Goal: Ask a question

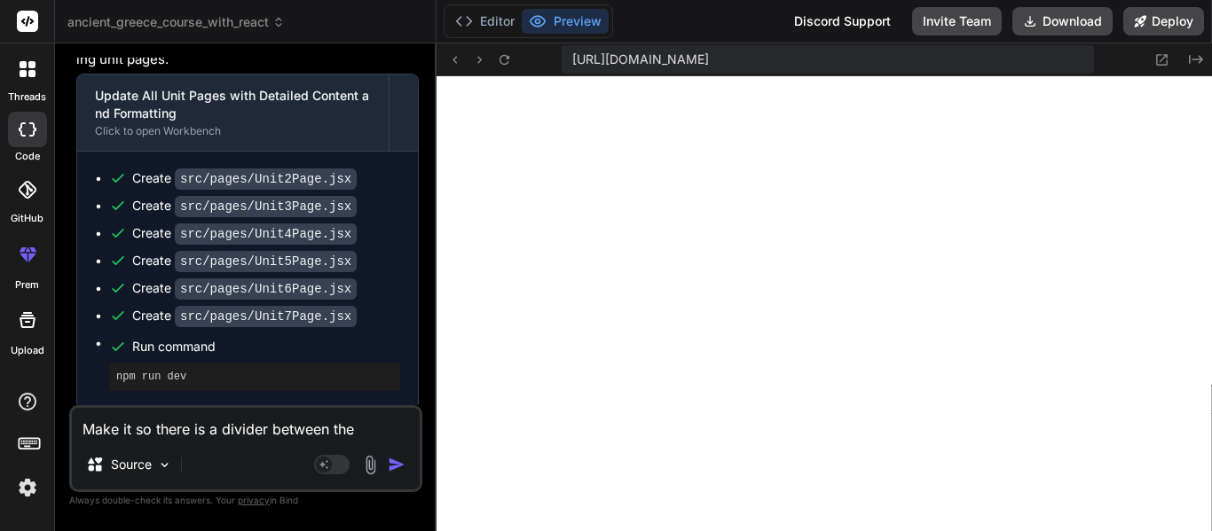
scroll to position [26773, 0]
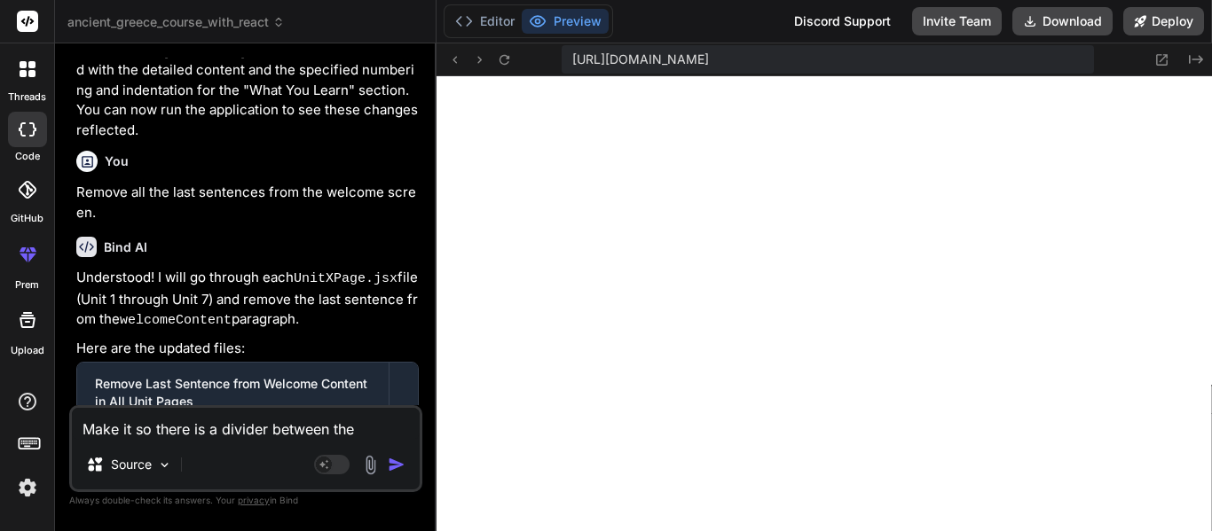
type textarea "Make it so there is a divider between the"
type textarea "x"
type textarea "Make it so there is a divider between the"
type textarea "x"
type textarea "Make it so there is a divider between the t"
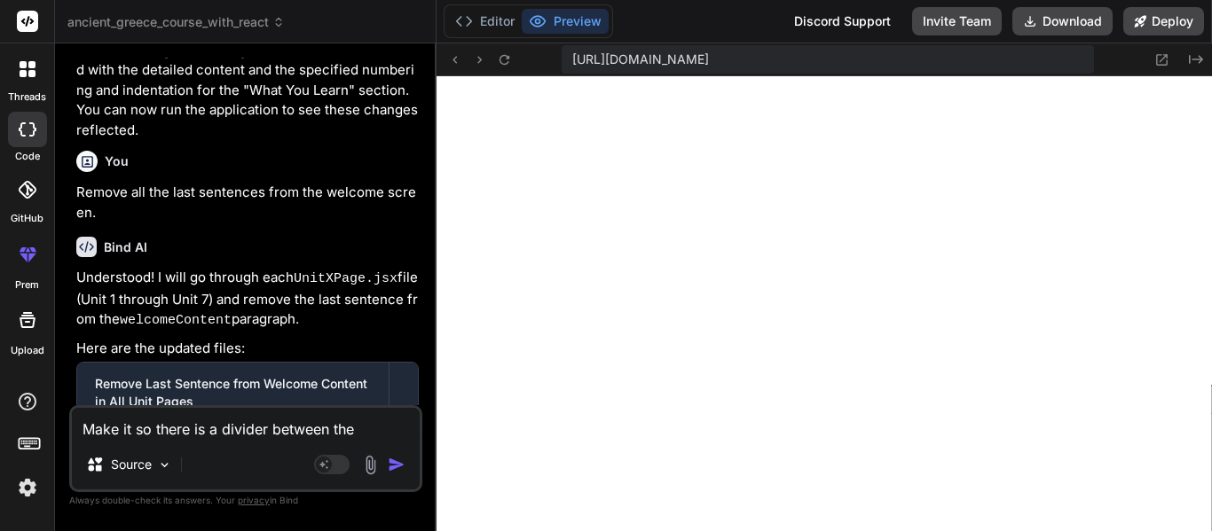
type textarea "x"
type textarea "Make it so there is a divider between the"
type textarea "x"
type textarea "Make it so there is a divider between the b"
type textarea "x"
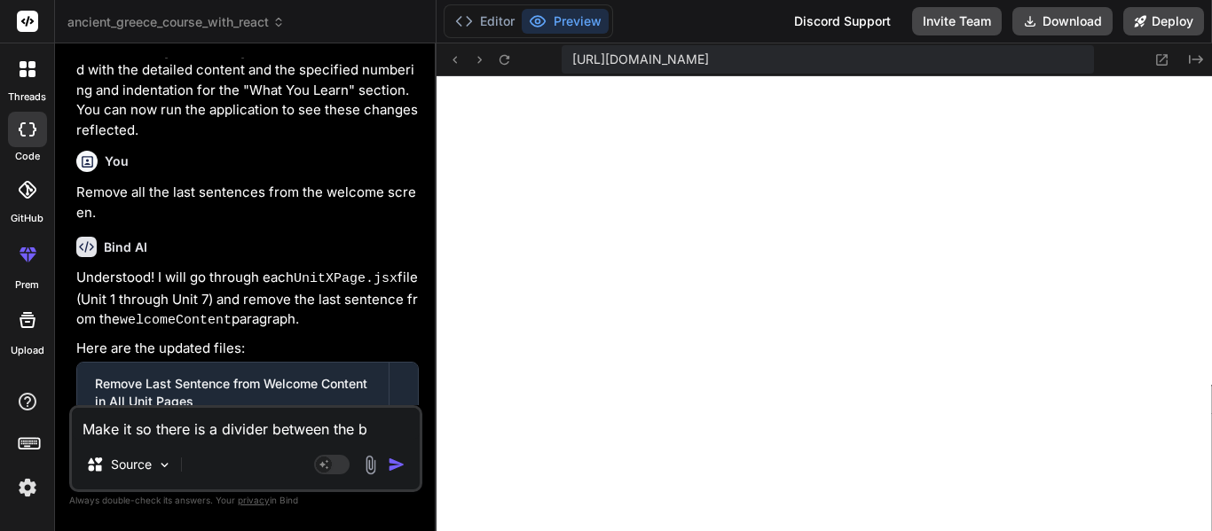
type textarea "Make it so there is a divider between the bo"
type textarea "x"
type textarea "Make it so there is a divider between the bot"
type textarea "x"
type textarea "Make it so there is a divider between the [PERSON_NAME]"
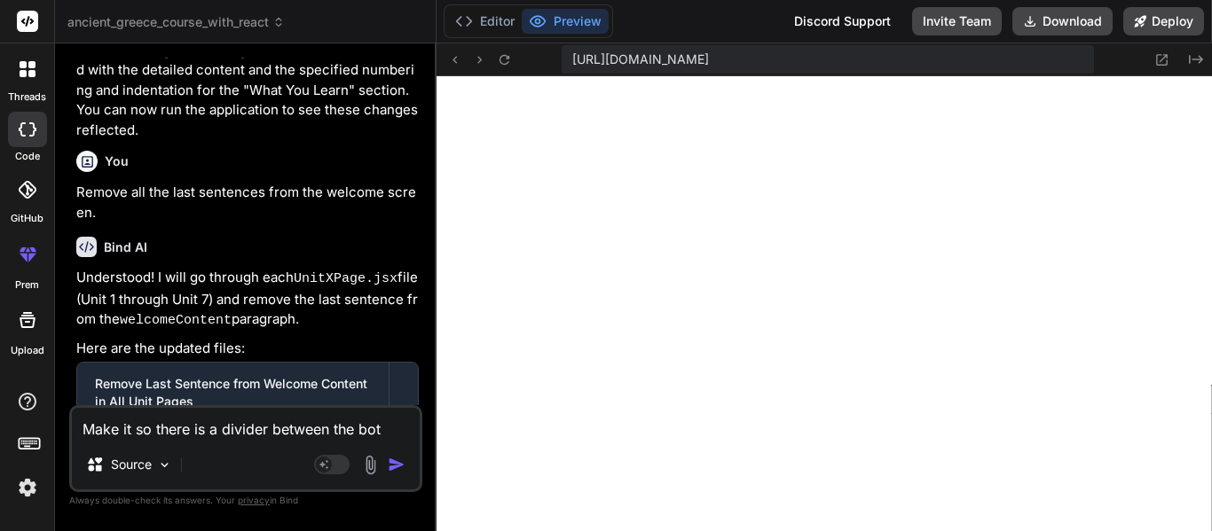
type textarea "x"
type textarea "Make it so there is a divider between the [PERSON_NAME]"
type textarea "x"
type textarea "Make it so there is a divider between the bottom"
type textarea "x"
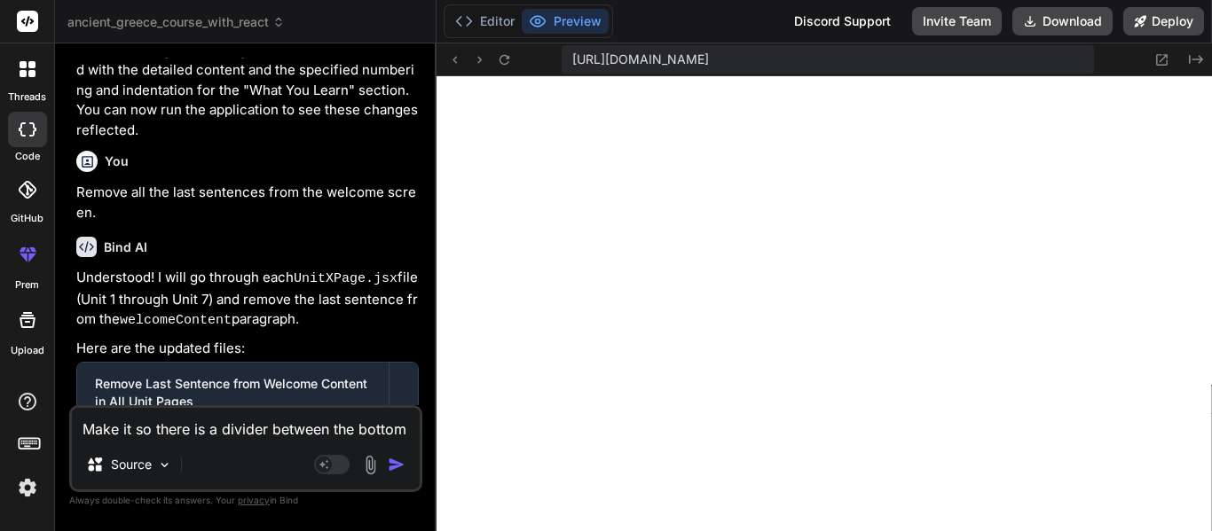
type textarea "Make it so there is a divider between the bottom"
type textarea "x"
type textarea "Make it so there is a divider between the bottom o"
type textarea "x"
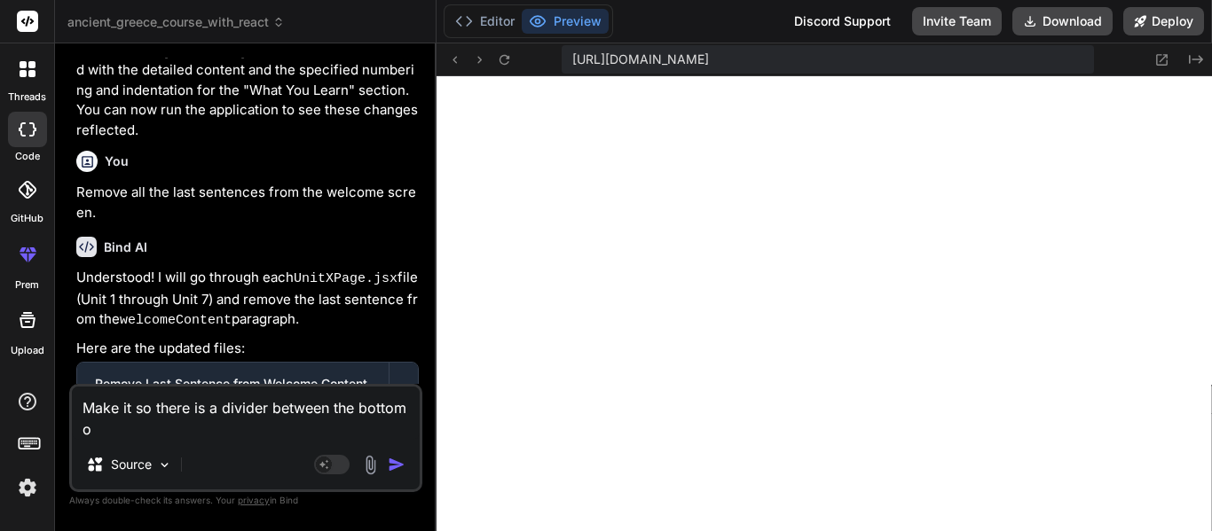
type textarea "Make it so there is a divider between the bottom of"
type textarea "x"
type textarea "Make it so there is a divider between the bottom of"
type textarea "x"
type textarea "Make it so there is a divider between the bottom of t"
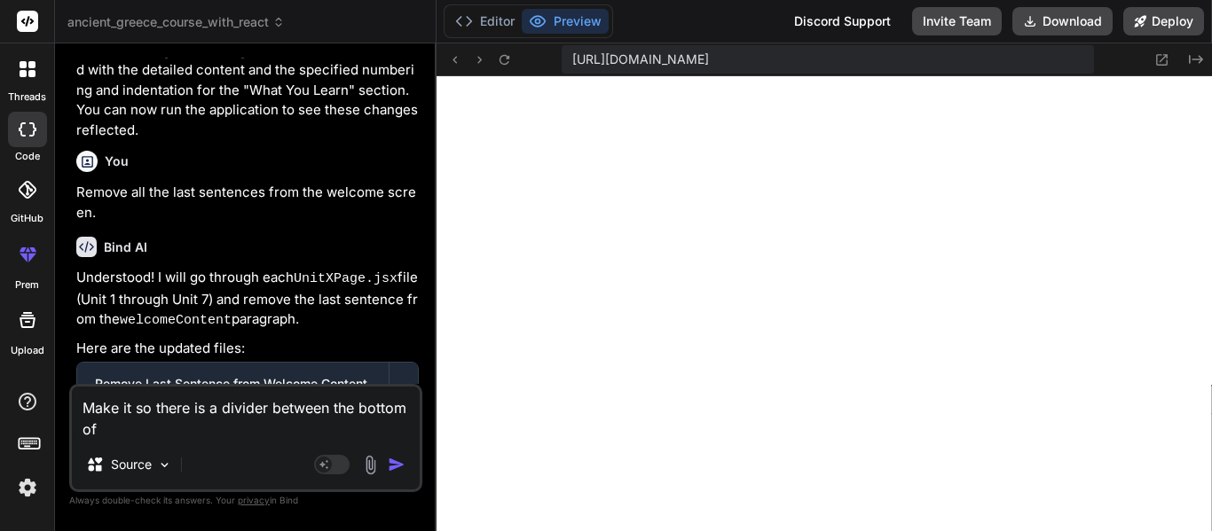
type textarea "x"
type textarea "Make it so there is a divider between the bottom of th"
type textarea "x"
type textarea "Make it so there is a divider between the bottom of the"
type textarea "x"
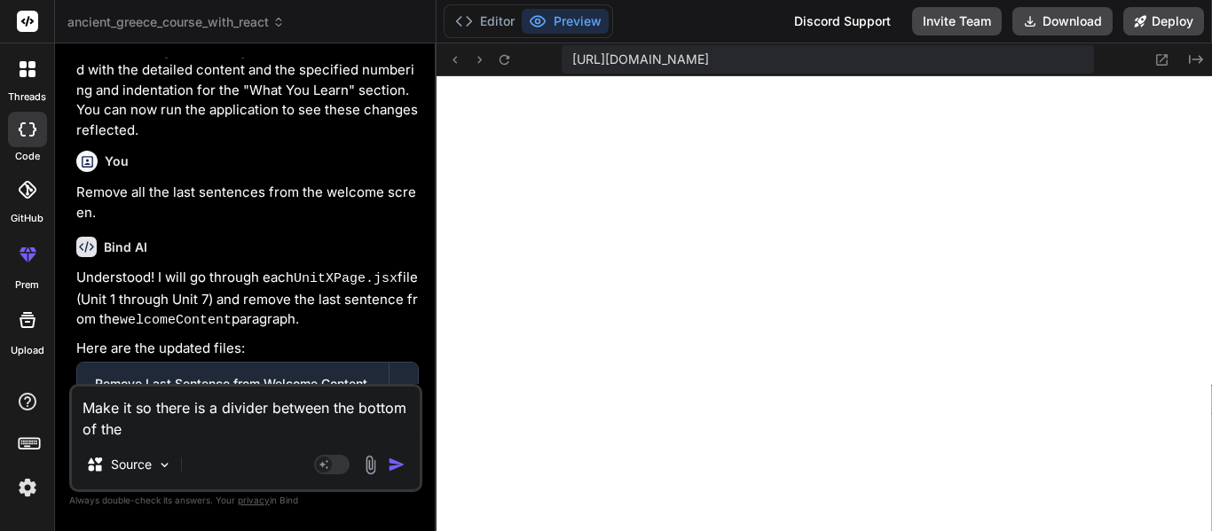
type textarea "Make it so there is a divider between the bottom of the"
type textarea "x"
type textarea "Make it so there is a divider between the bottom of the b"
type textarea "x"
type textarea "Make it so there is a divider between the bottom of the"
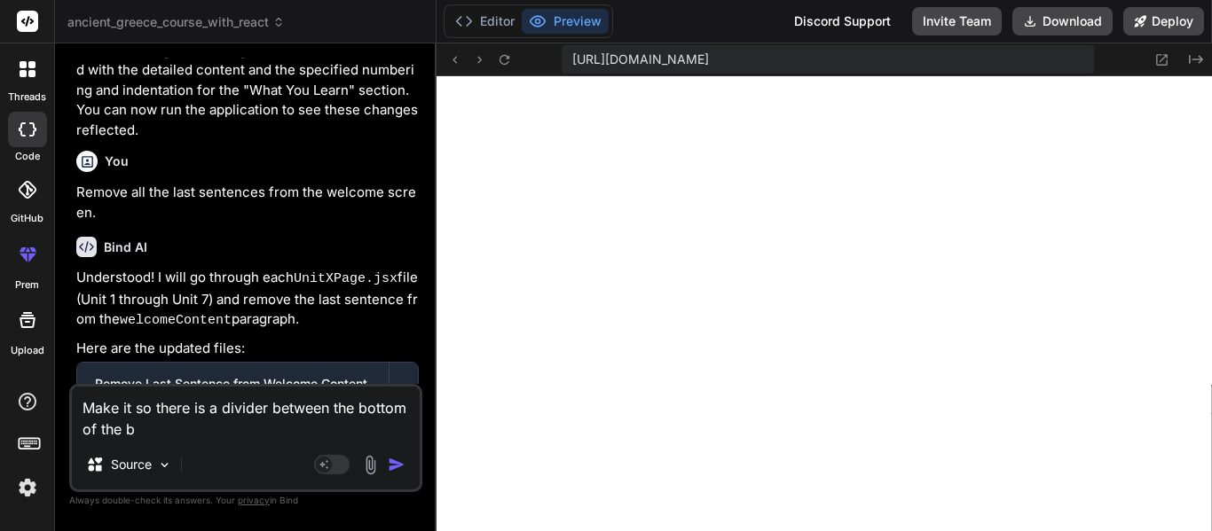
type textarea "x"
type textarea "Make it so there is a divider w"
type textarea "x"
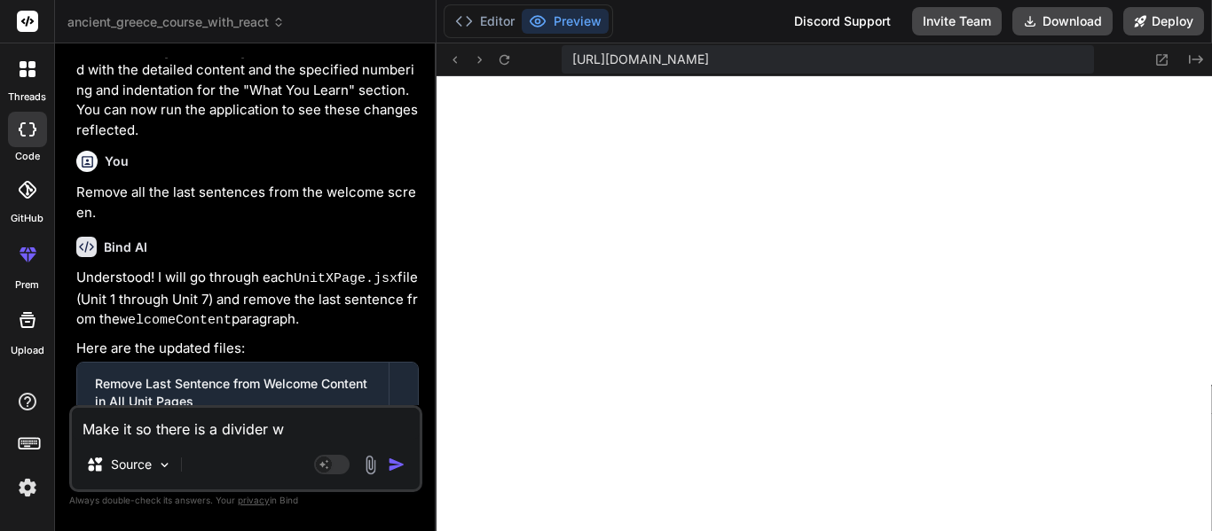
type textarea "Make it so there is a divider"
type textarea "x"
type textarea "Make it so there is a divider a"
type textarea "x"
type textarea "Make it so there is a divider aw"
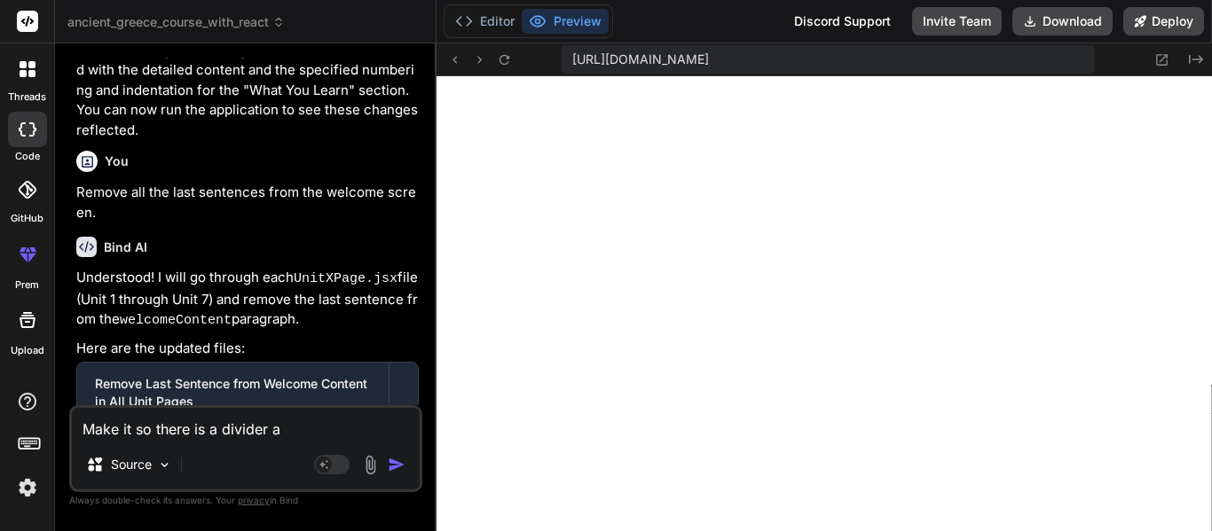
type textarea "x"
type textarea "Make it so there is a divider awh"
type textarea "x"
type textarea "Make it so there is a divider awhn"
type textarea "x"
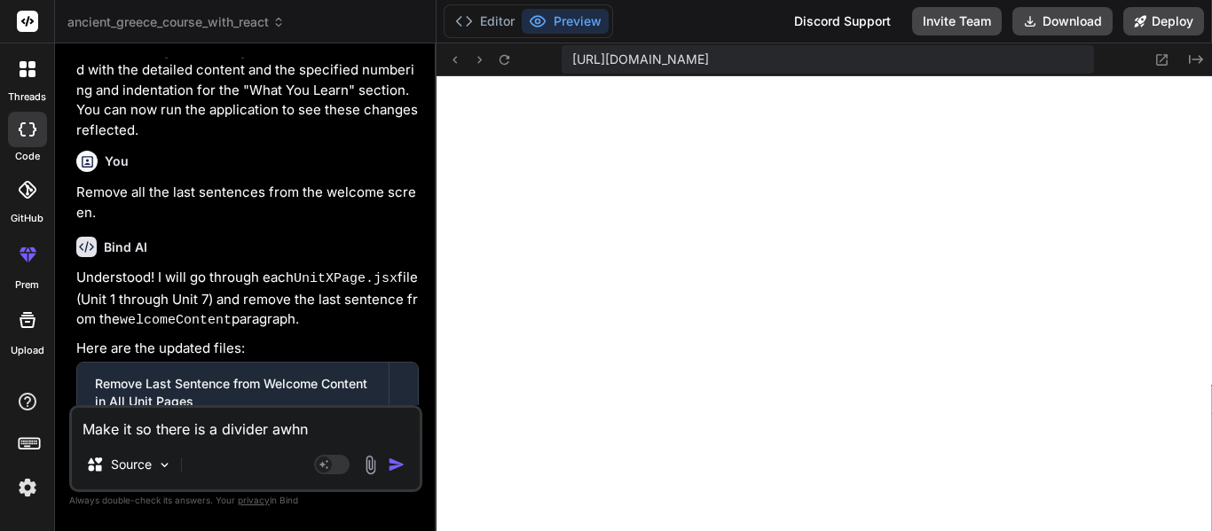
type textarea "Make it so there is a divider awh"
type textarea "x"
type textarea "Make it so there is a divider aw"
type textarea "x"
type textarea "Make it so there is a divider a"
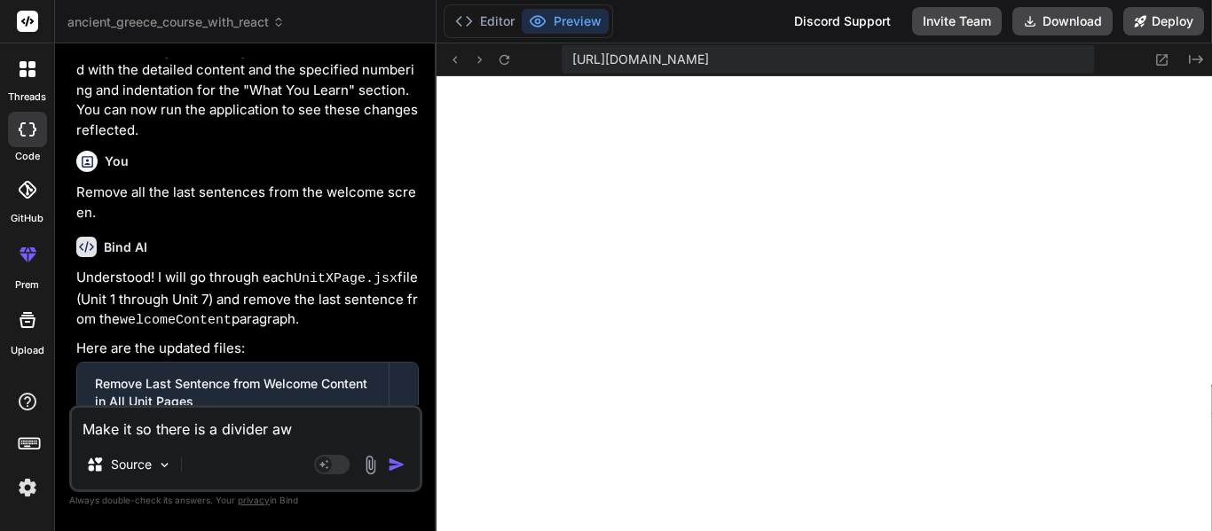
type textarea "x"
type textarea "Make it so there is a divider"
type textarea "x"
type textarea "Make it so there is a divider w"
type textarea "x"
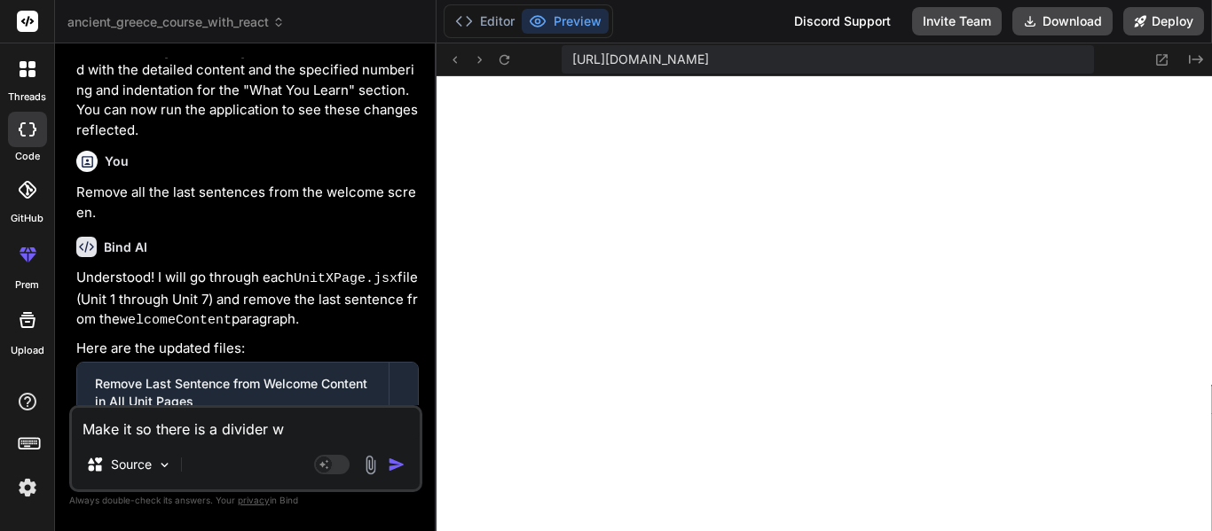
type textarea "Make it so there is a divider wh"
type textarea "x"
type textarea "Make it so there is a divider whe"
type textarea "x"
type textarea "Make it so there is a divider when"
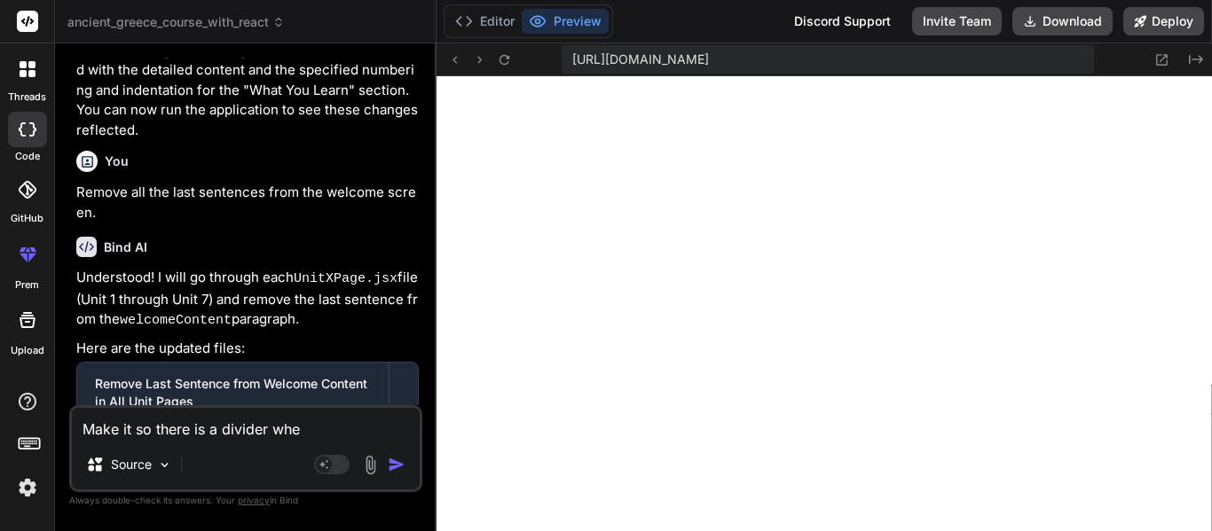
type textarea "x"
type textarea "Make it so there is a divider when"
type textarea "x"
type textarea "Make it so there is a divider when t"
type textarea "x"
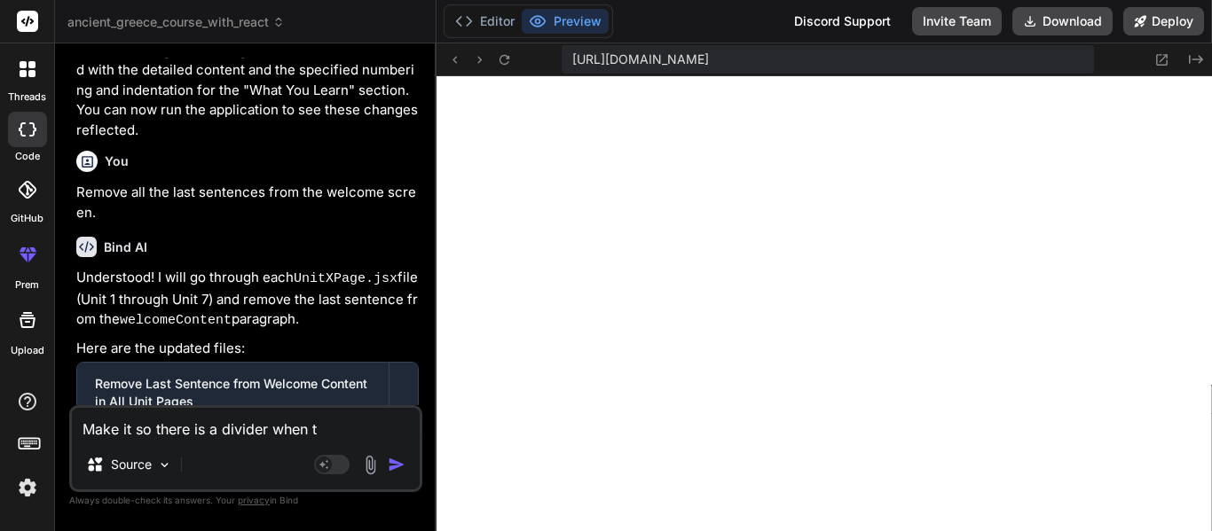
type textarea "Make it so there is a divider when th"
type textarea "x"
type textarea "Make it so there is a divider when the"
type textarea "x"
type textarea "Make it so there is a divider when the"
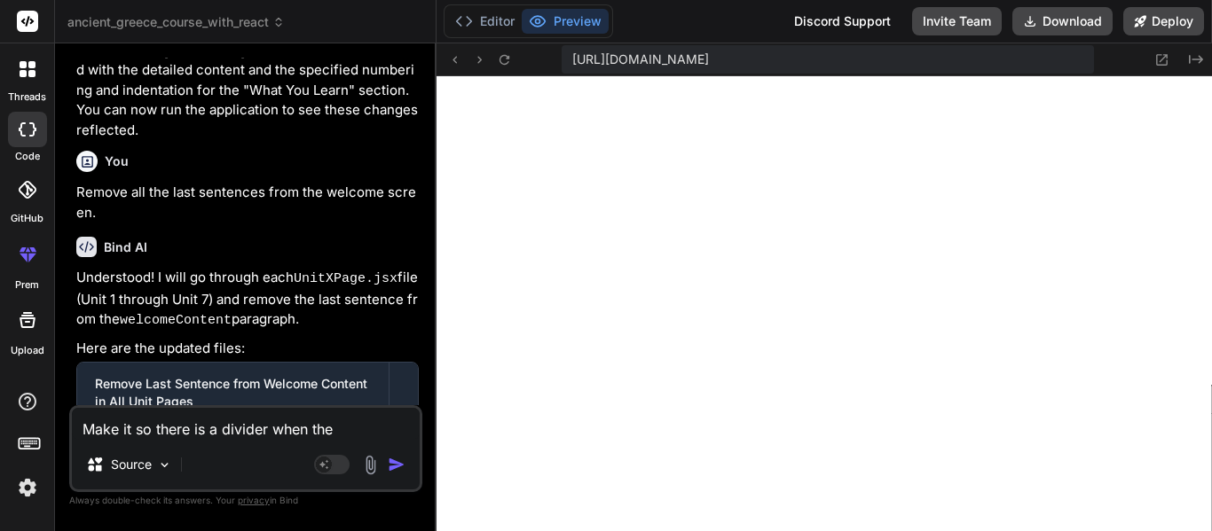
type textarea "x"
type textarea "Make it so there is a divider a"
type textarea "x"
type textarea "Make it so there is a divider af"
type textarea "x"
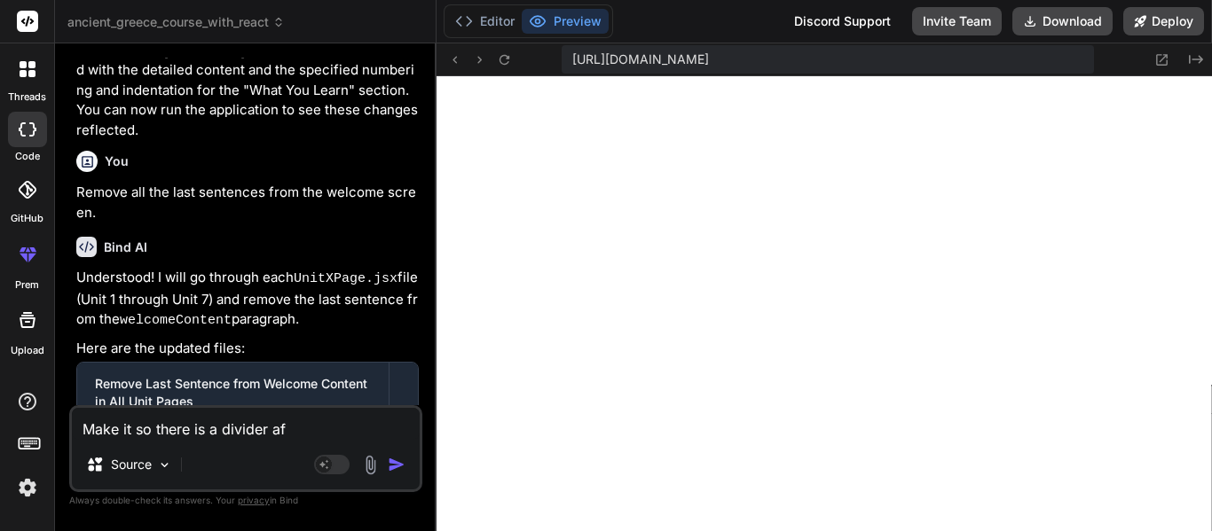
type textarea "Make it so there is a divider aft"
type textarea "x"
type textarea "Make it so there is a divider afte"
type textarea "x"
type textarea "Make it so there is a divider after"
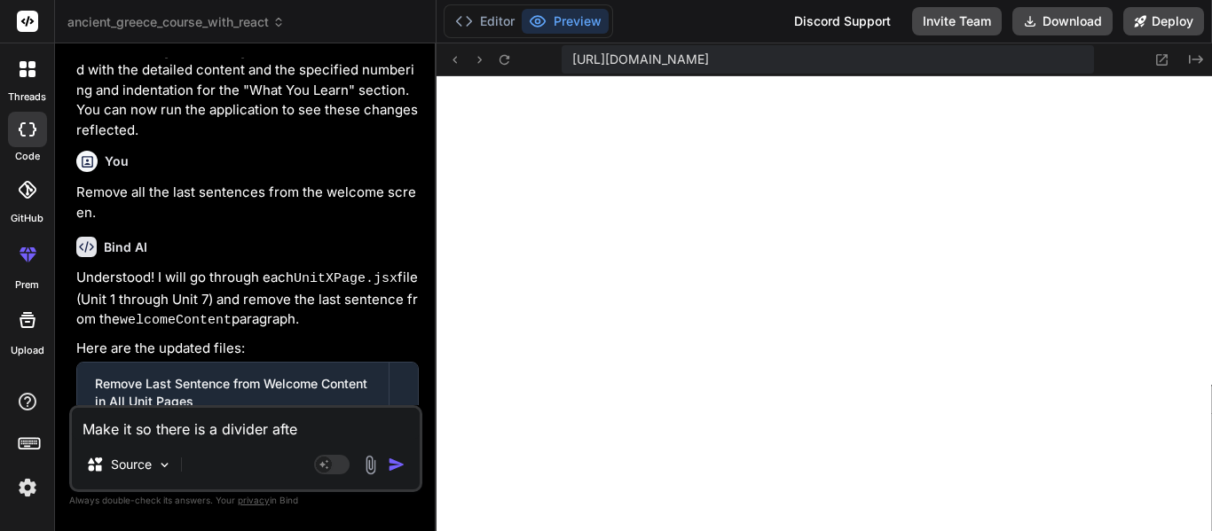
type textarea "x"
type textarea "Make it so there is a divider after"
type textarea "x"
type textarea "Make it so there is a divider after t"
type textarea "x"
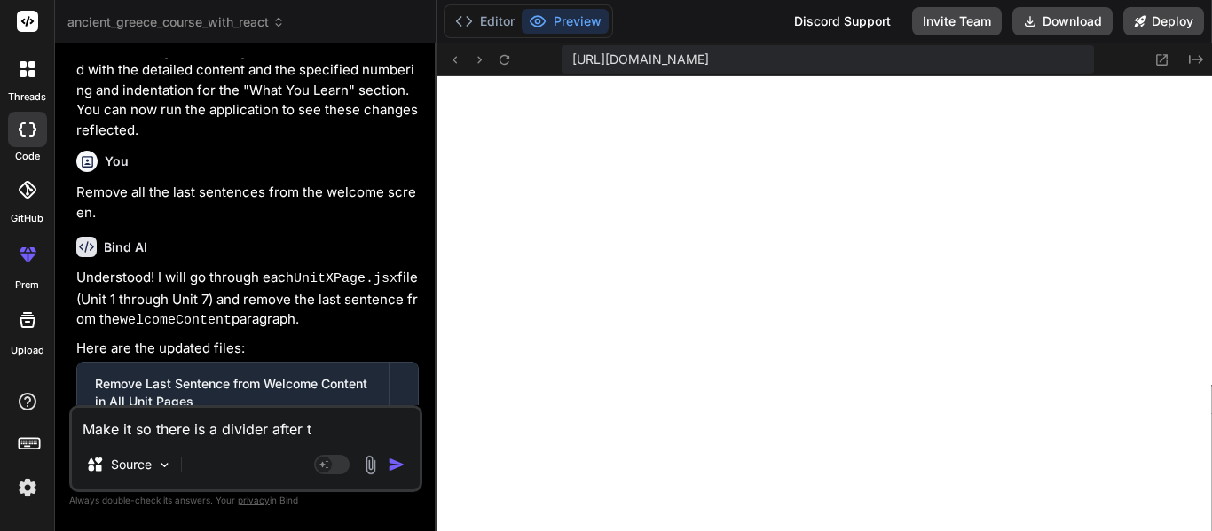
type textarea "Make it so there is a divider after th"
type textarea "x"
type textarea "Make it so there is a divider after the"
type textarea "x"
type textarea "Make it so there is a divider after the"
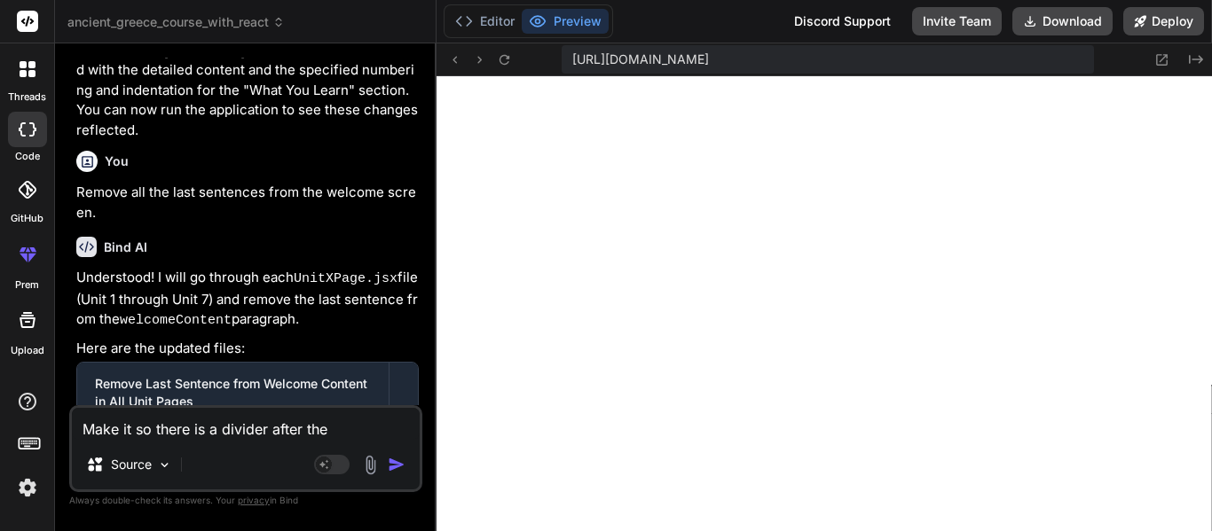
type textarea "x"
type textarea "Make it so there is a divider after the l"
type textarea "x"
type textarea "Make it so there is a divider after the la"
type textarea "x"
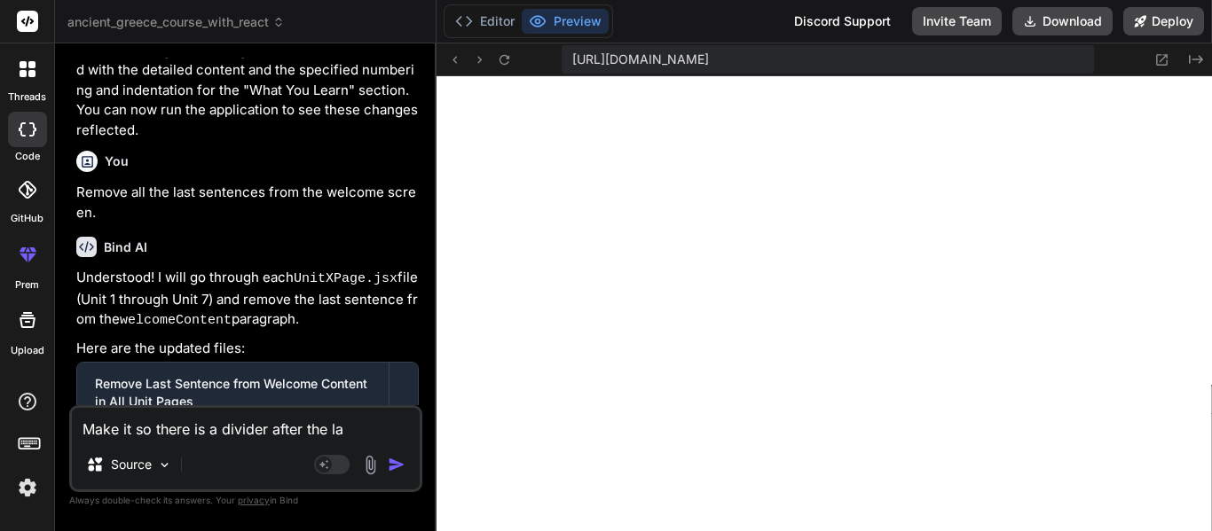
type textarea "Make it so there is a divider after the las"
type textarea "x"
type textarea "Make it so there is a divider after the la"
type textarea "x"
type textarea "Make it so there is a divider after the l"
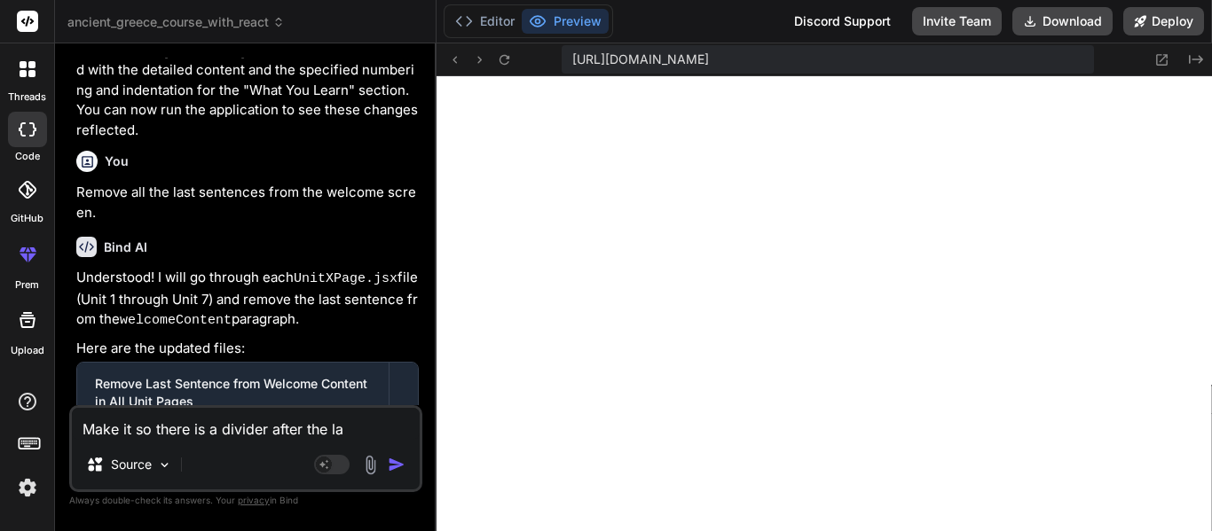
type textarea "x"
type textarea "Make it so there is a divider after the"
type textarea "x"
type textarea "Make it so there is a divider after the e"
type textarea "x"
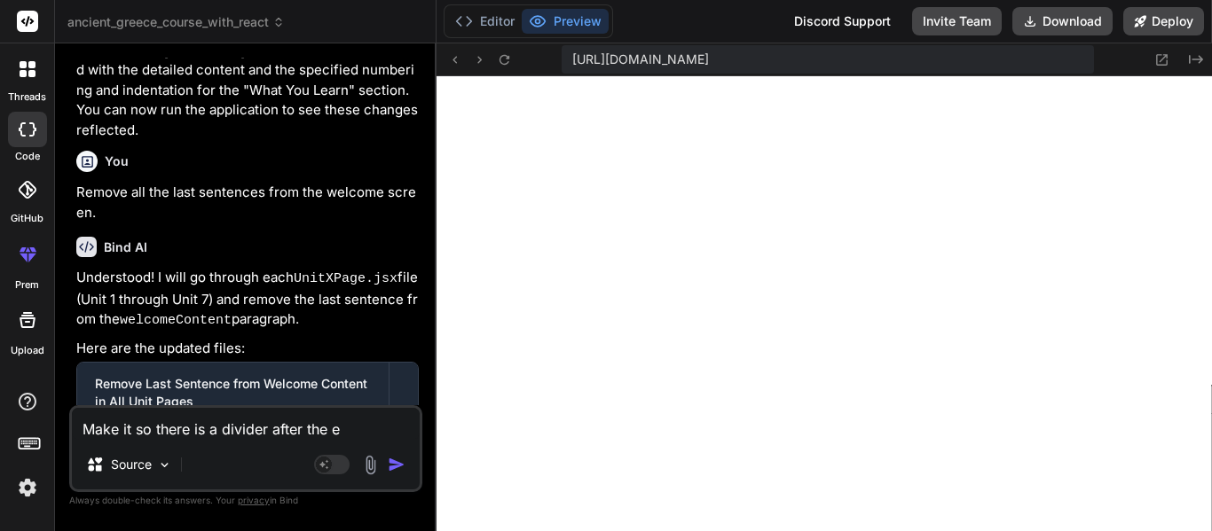
type textarea "Make it so there is a divider after the en"
type textarea "x"
type textarea "Make it so there is a divider after the end"
type textarea "x"
type textarea "Make it so there is a divider after the end"
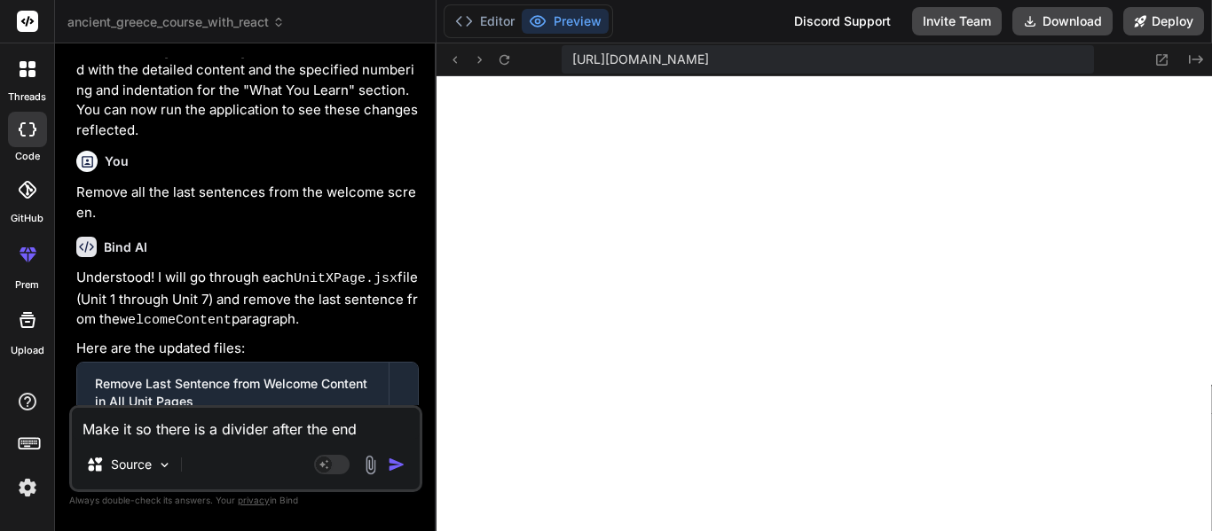
type textarea "x"
type textarea "Make it so there is a divider after the end o"
type textarea "x"
type textarea "Make it so there is a divider after the end of"
type textarea "x"
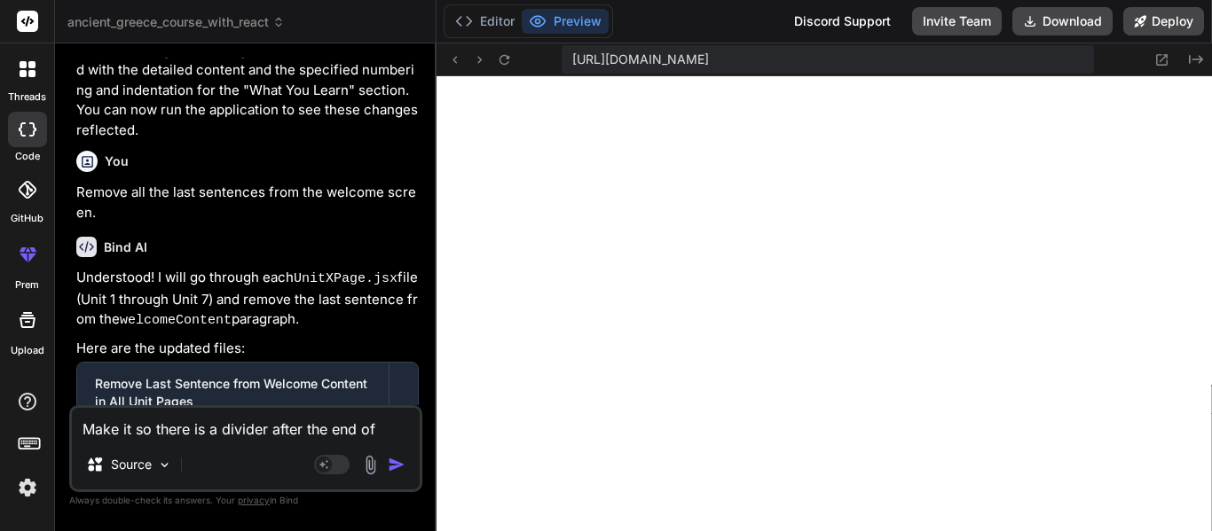
type textarea "Make it so there is a divider after the end of"
type textarea "x"
type textarea "Make it so there is a divider after the end of t"
type textarea "x"
type textarea "Make it so there is a divider after the end of th"
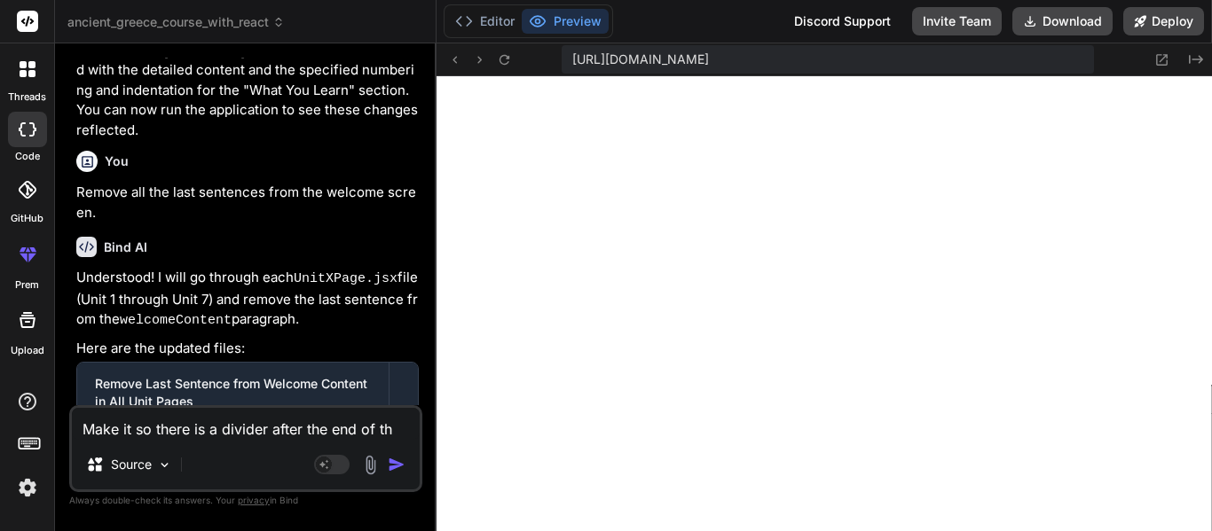
type textarea "x"
type textarea "Make it so there is a divider after the end of the"
type textarea "x"
type textarea "Make it so there is a divider after the end of the"
type textarea "x"
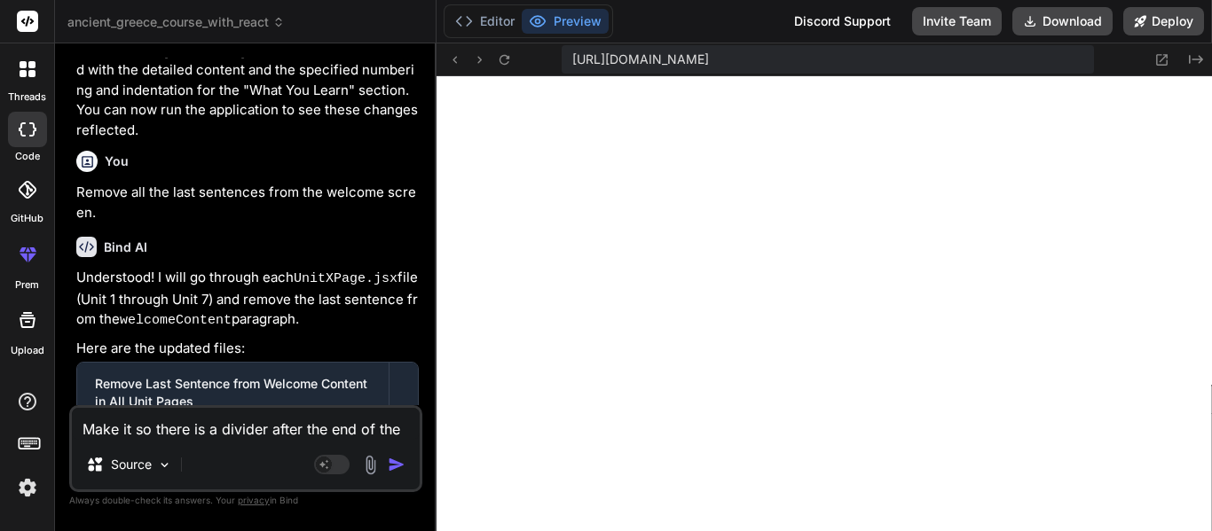
type textarea "Make it so there is a divider after the end of the t"
type textarea "x"
type textarea "Make it so there is a divider after the end of the ta"
type textarea "x"
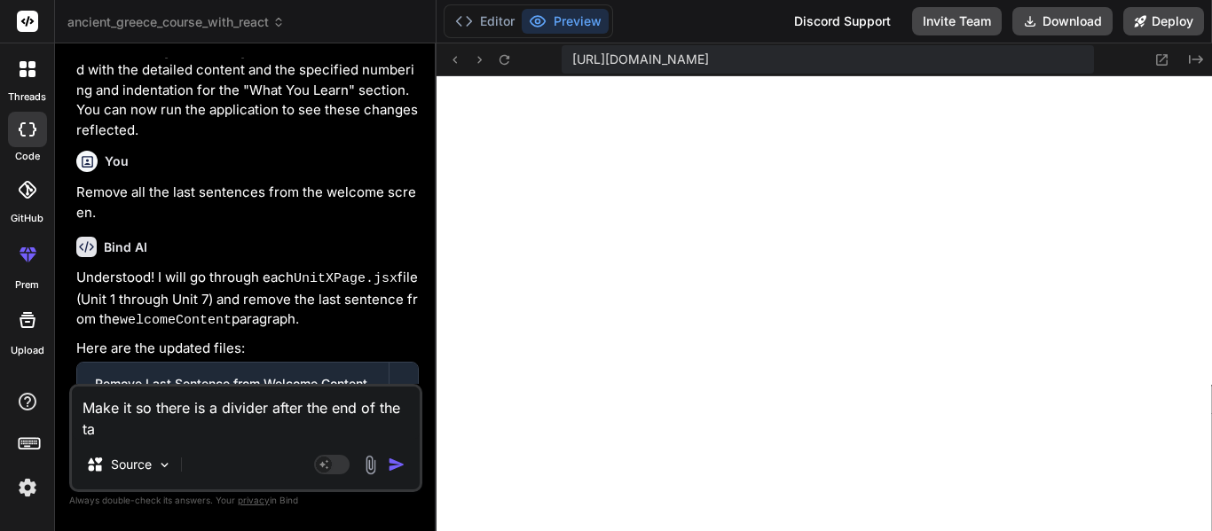
type textarea "Make it so there is a divider after the end of the tab"
type textarea "x"
type textarea "Make it so there is a divider after the end of the tab'"
type textarea "x"
type textarea "Make it so there is a divider after the end of the tab's"
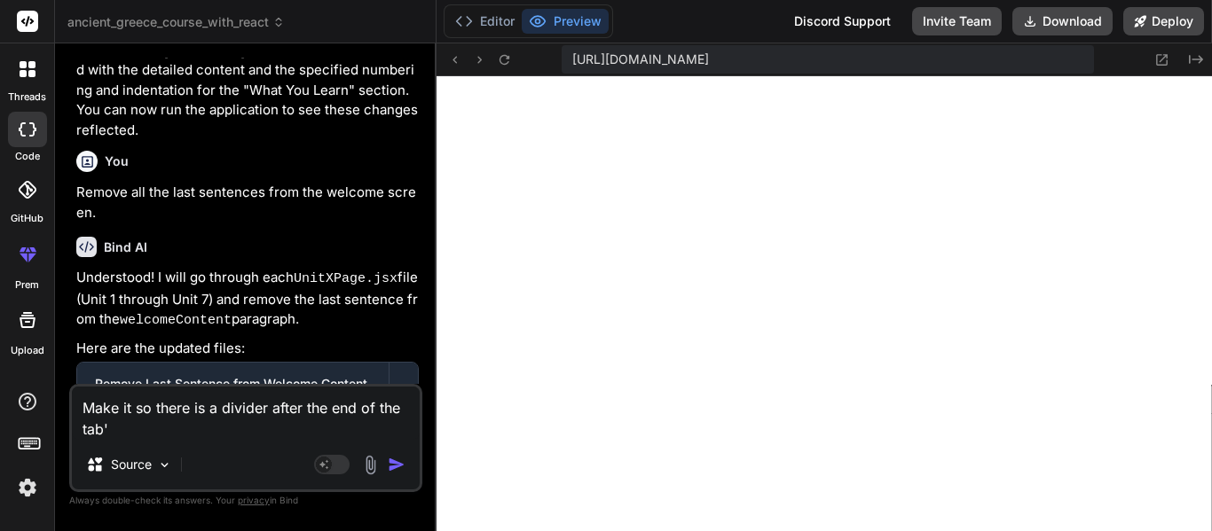
type textarea "x"
type textarea "Make it so there is a divider after the end of the tab's"
type textarea "x"
type textarea "Make it so there is a divider after the end of the tab's c"
type textarea "x"
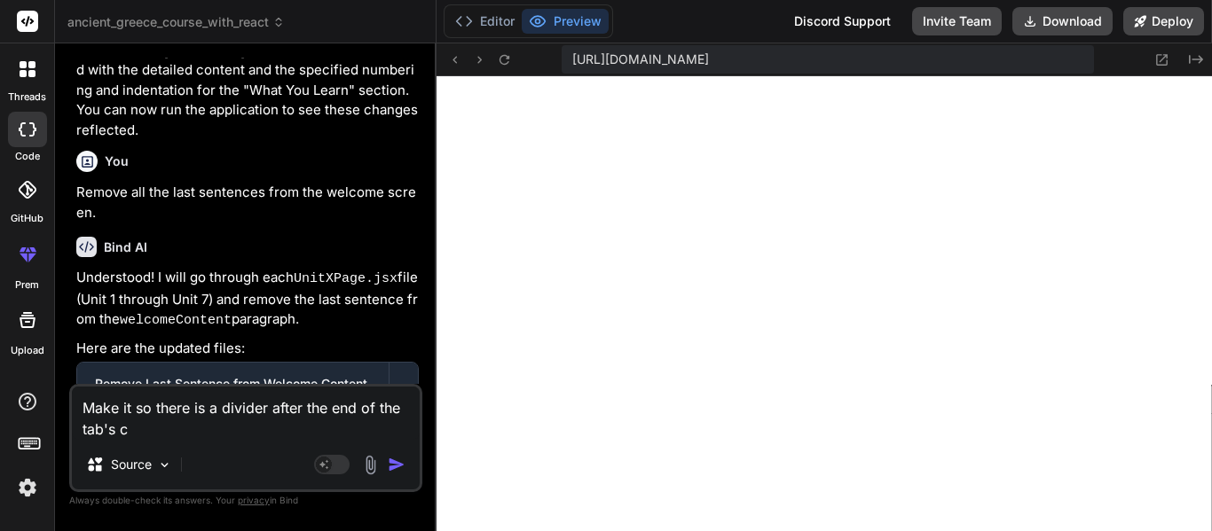
type textarea "Make it so there is a divider after the end of the tab's co"
type textarea "x"
type textarea "Make it so there is a divider after the end of the tab's con"
type textarea "x"
type textarea "Make it so there is a divider after the end of the tab's cont"
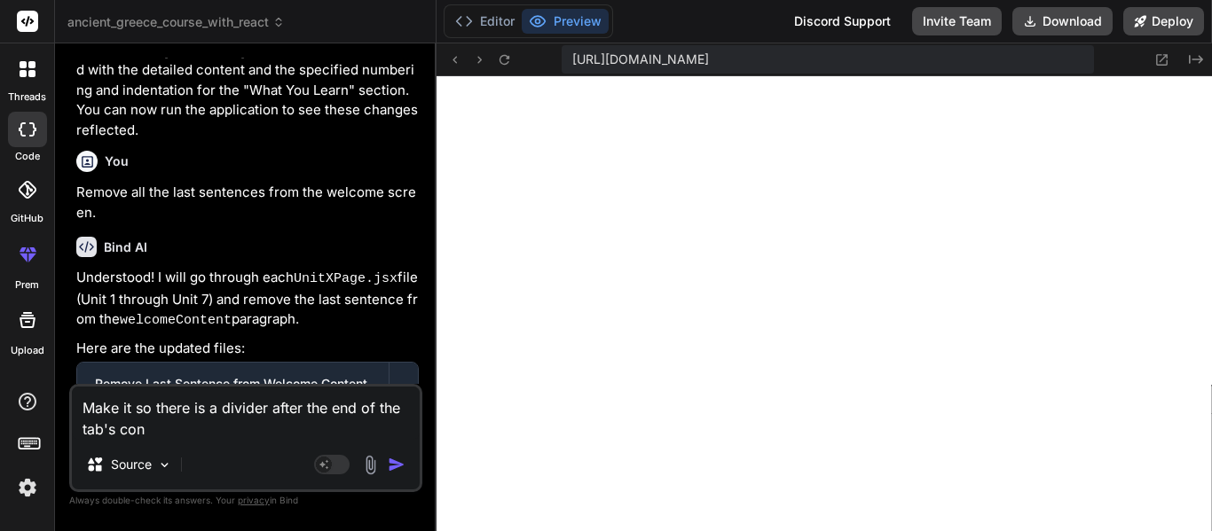
type textarea "x"
type textarea "Make it so there is a divider after the end of the tab's [PERSON_NAME]"
type textarea "x"
type textarea "Make it so there is a divider after the end of the tab's conten"
type textarea "x"
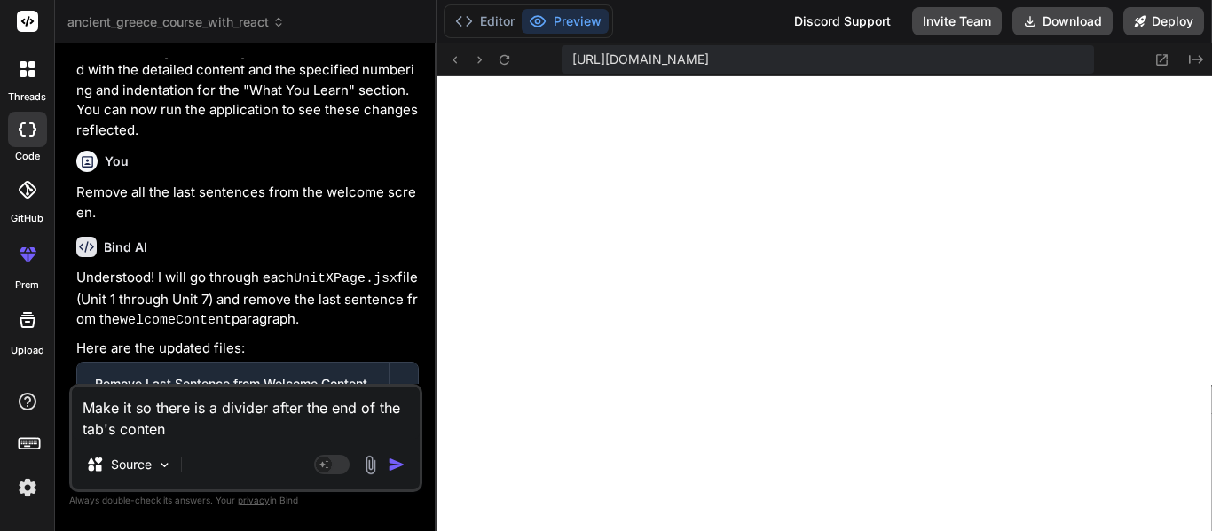
type textarea "Make it so there is a divider after the end of the tab's content"
type textarea "x"
type textarea "Make it so there is a divider after the end of the tab's content."
type textarea "x"
type textarea "Make it so there is a divider after the end of the tab's content."
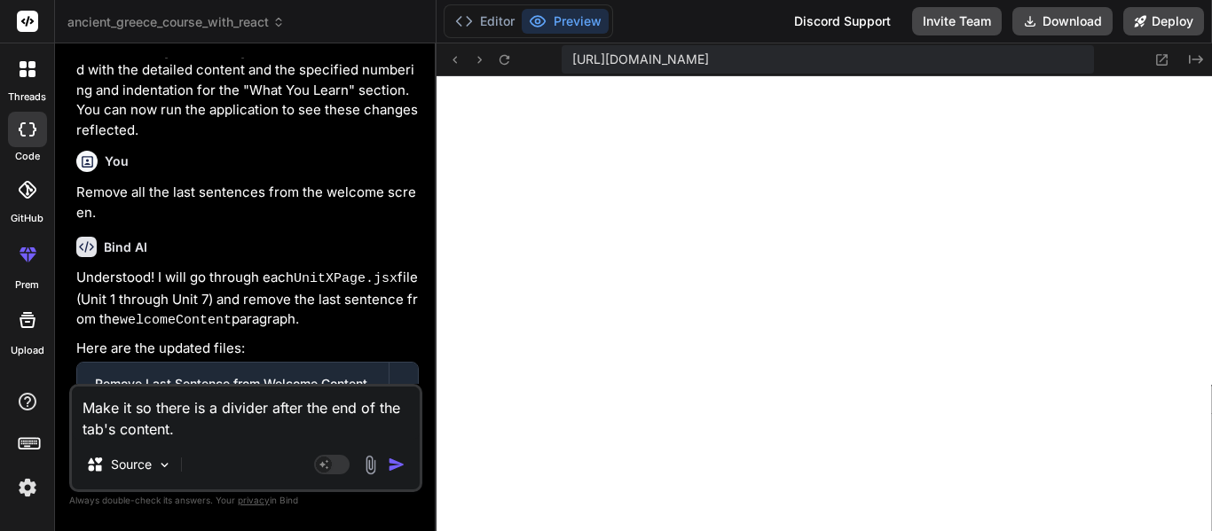
type textarea "x"
type textarea "Make it so there is a divider after the end of the tab's content. I"
type textarea "x"
type textarea "Make it so there is a divider after the end of the tab's content. If"
type textarea "x"
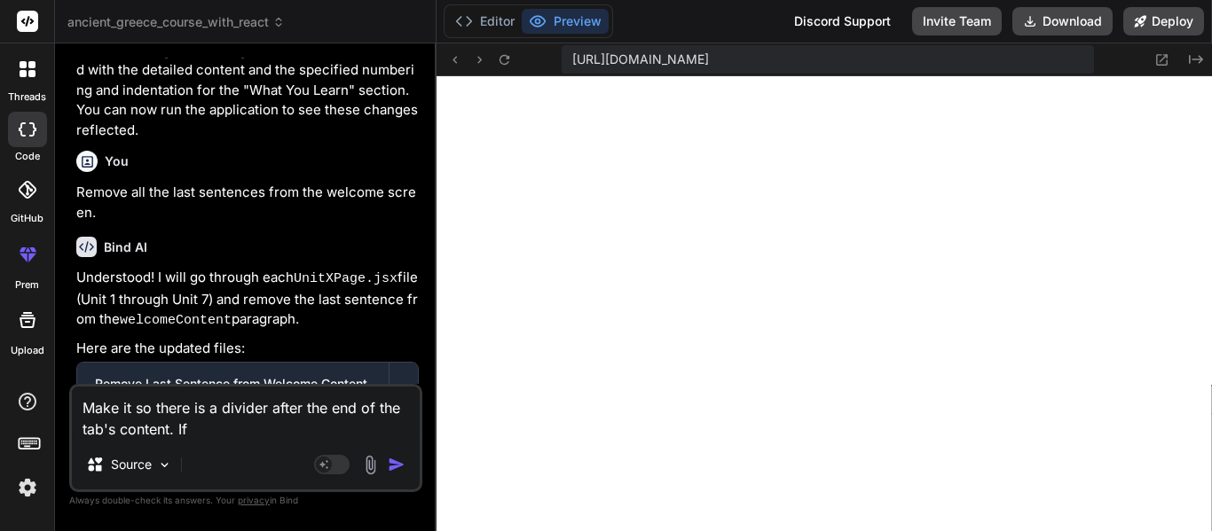
type textarea "Make it so there is a divider after the end of the tab's content. If"
type textarea "x"
type textarea "Make it so there is a divider after the end of the tab's content. If"
type textarea "x"
type textarea "Make it so there is a divider after the end of the tab's content. If"
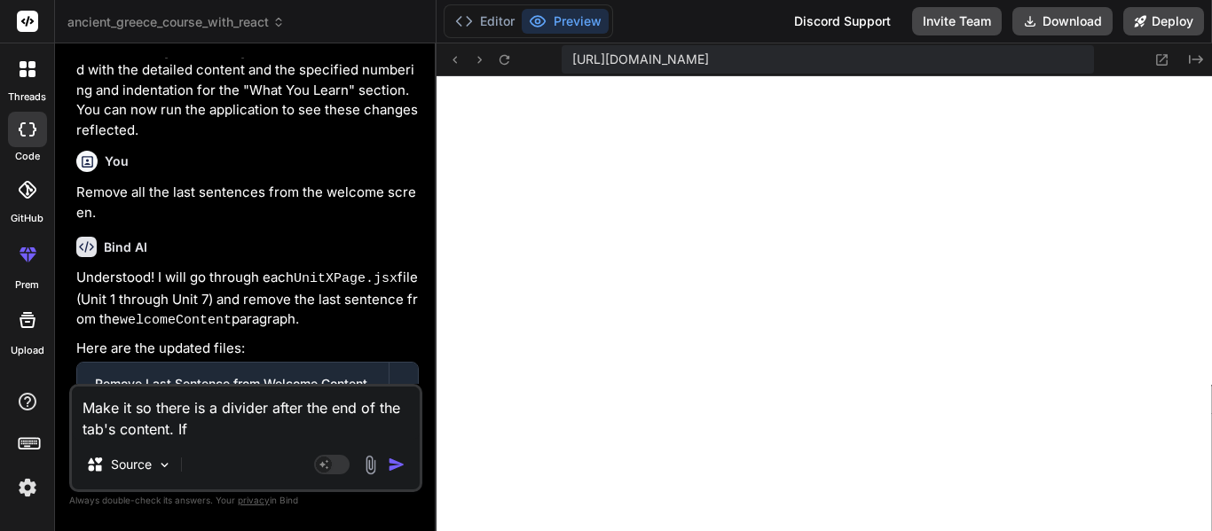
type textarea "x"
type textarea "Make it so there is a divider after the end of the tab's content. If"
type textarea "x"
type textarea "Make it so there is a divider after the end of the tab's content. I"
type textarea "x"
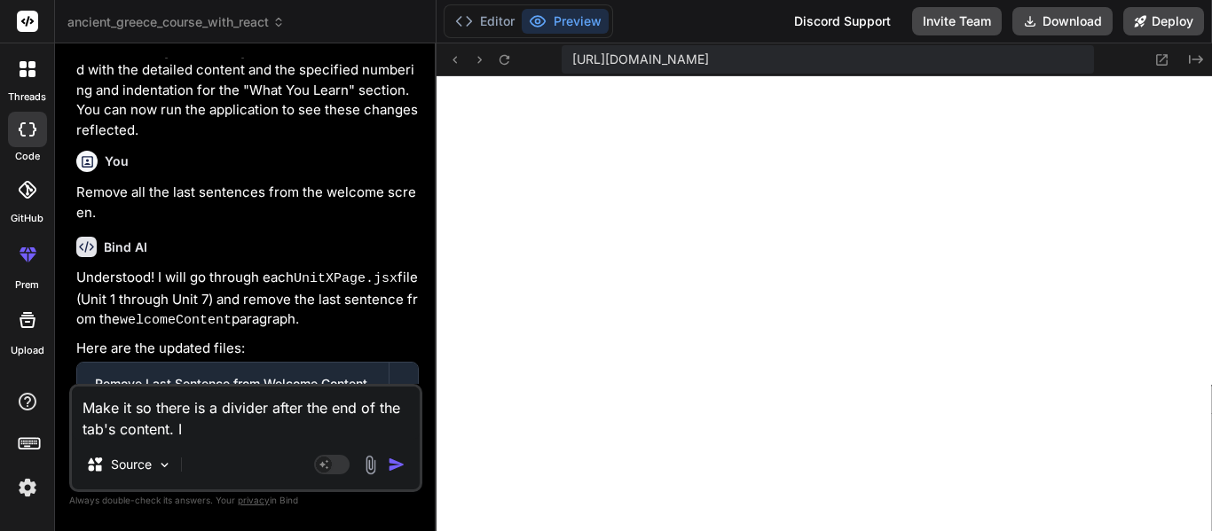
type textarea "Make it so there is a divider after the end of the tab's content."
type textarea "x"
type textarea "Make it so there is a divider after the end of the tab's content. T"
type textarea "x"
type textarea "Make it so there is a divider after the end of the tab's content. Th"
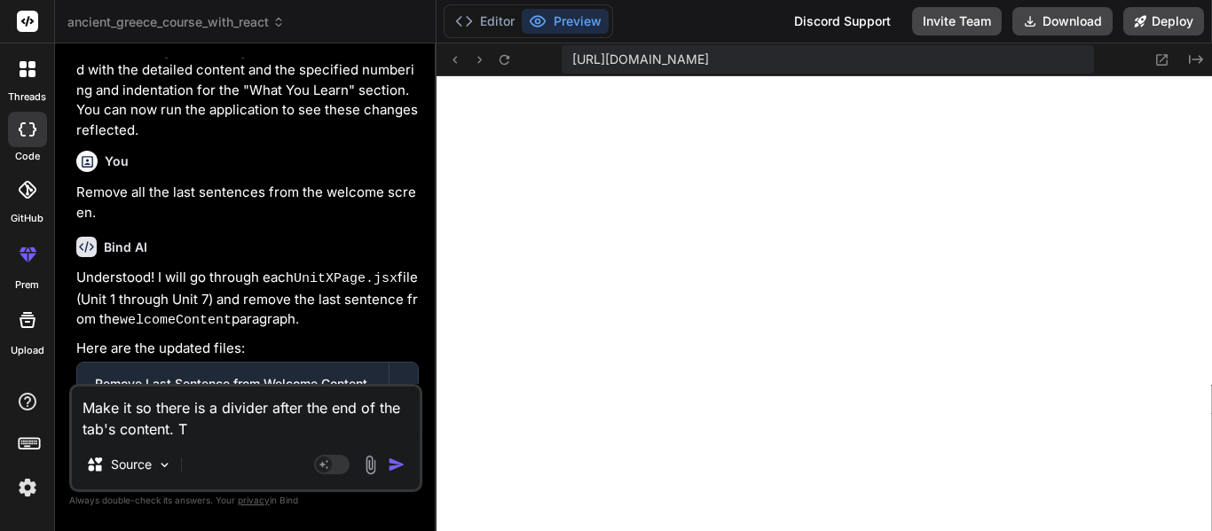
type textarea "x"
type textarea "Make it so there is a divider after the end of the tab's content. The"
type textarea "x"
type textarea "Make it so there is a divider after the end of the tab's content. The"
type textarea "x"
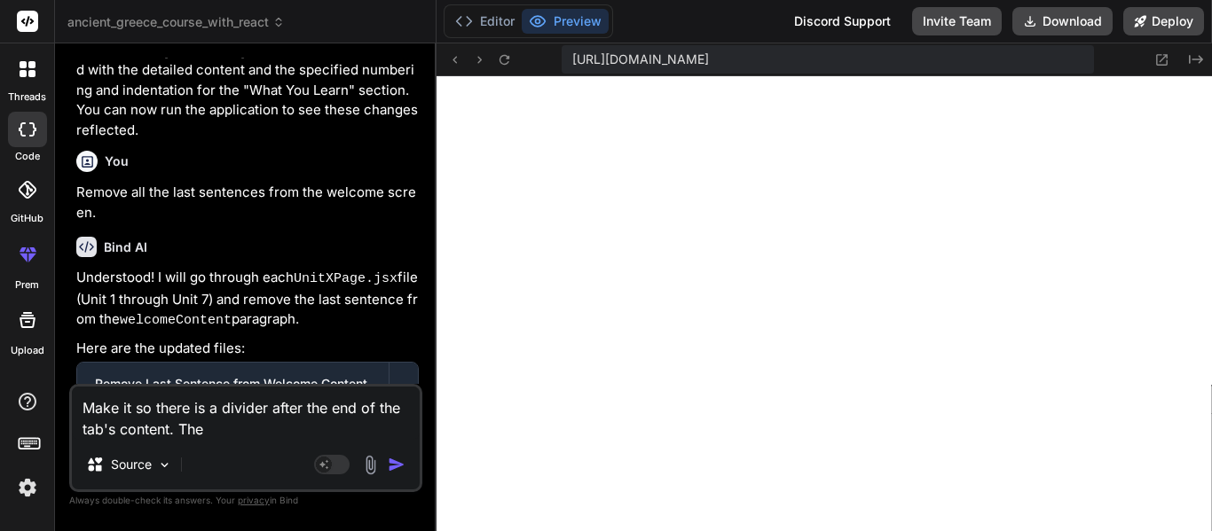
type textarea "Make it so there is a divider after the end of the tab's content. The t"
type textarea "x"
type textarea "Make it so there is a divider after the end of the tab's content. The ta"
type textarea "x"
type textarea "Make it so there is a divider after the end of the tab's content. The tab"
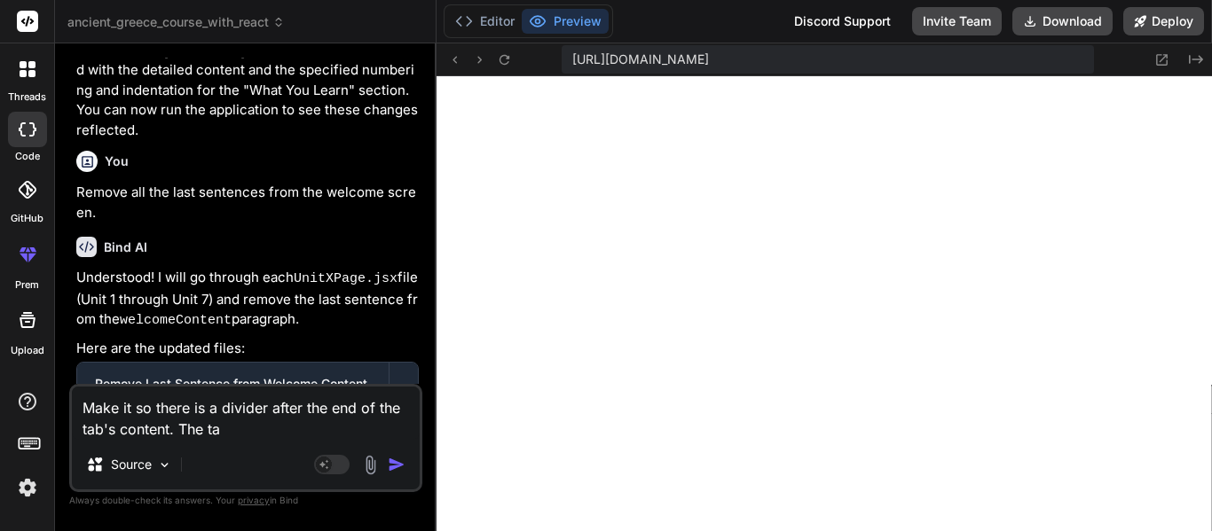
type textarea "x"
type textarea "Make it so there is a divider after the end of the tab's content. The tabs"
type textarea "x"
type textarea "Make it so there is a divider after the end of the tab's content. The tabs"
type textarea "x"
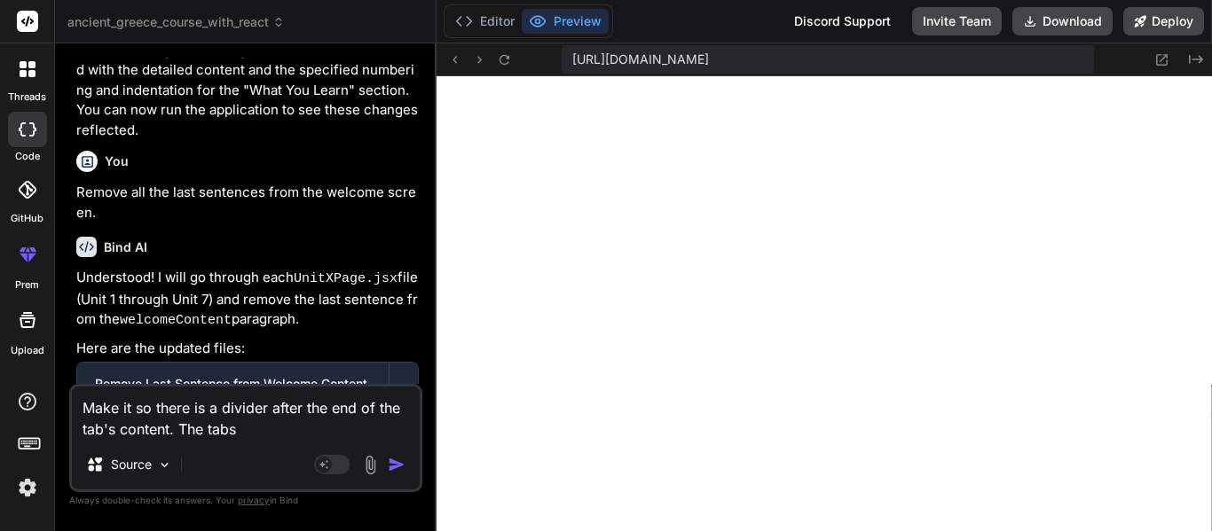
type textarea "Make it so there is a divider after the end of the tab's content. The tabs b"
type textarea "x"
type textarea "Make it so there is a divider after the end of the tab's content. The tabs bu"
type textarea "x"
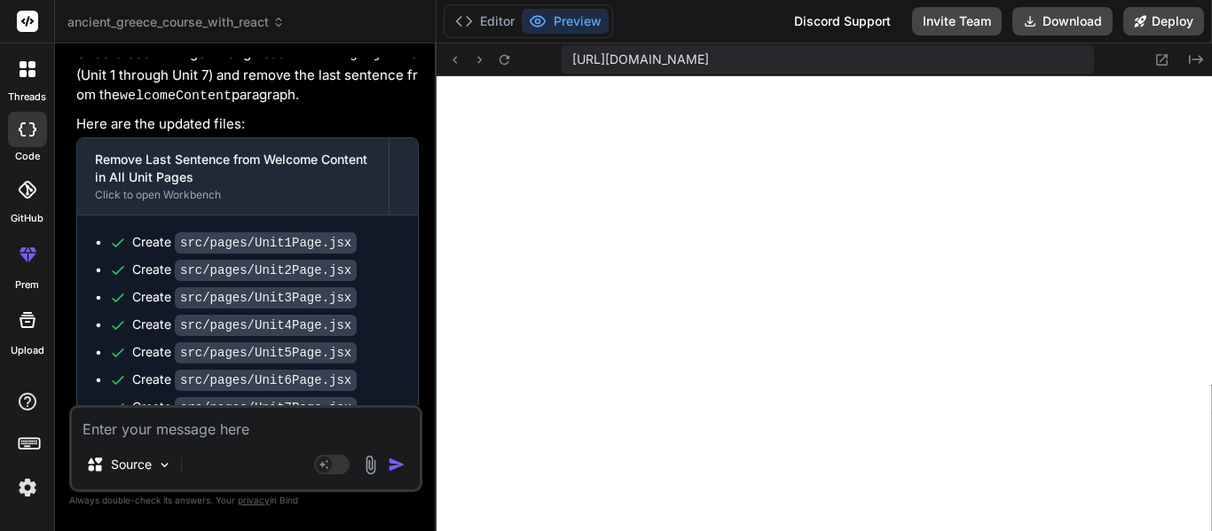
scroll to position [27399, 0]
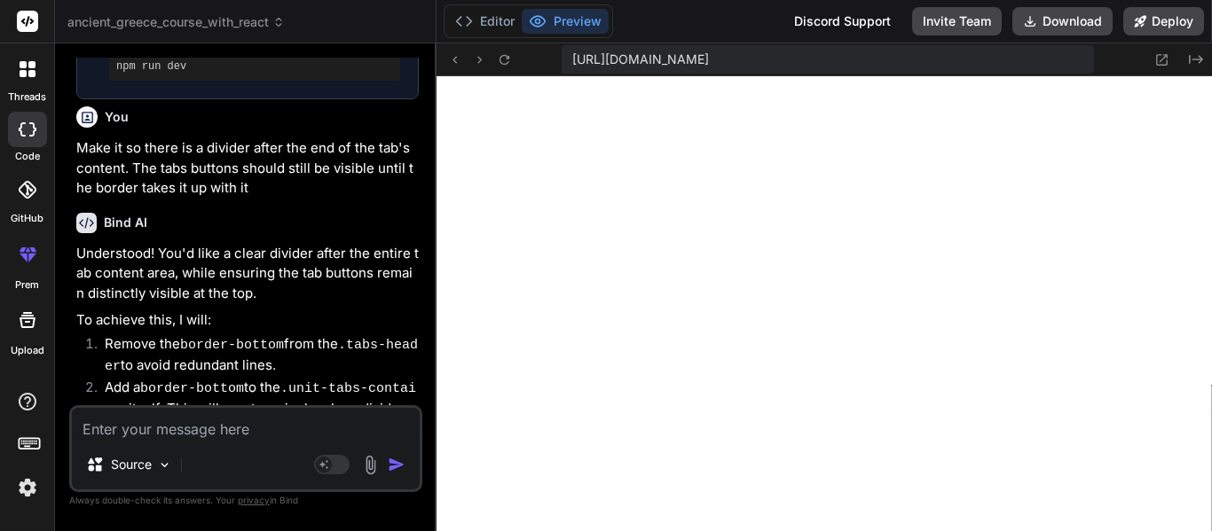
click at [164, 428] on textarea at bounding box center [246, 424] width 348 height 32
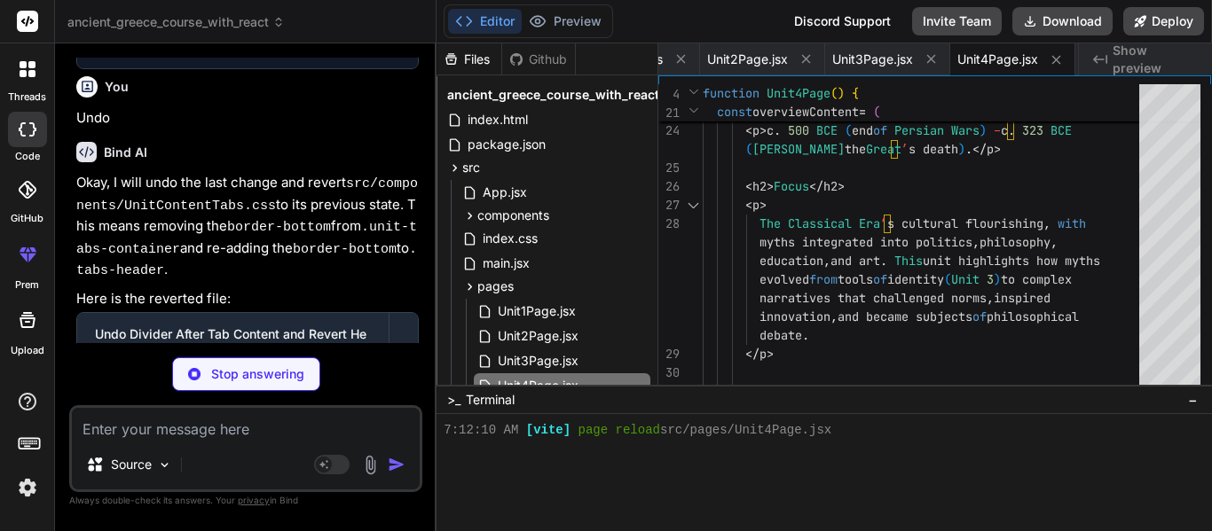
scroll to position [28907, 0]
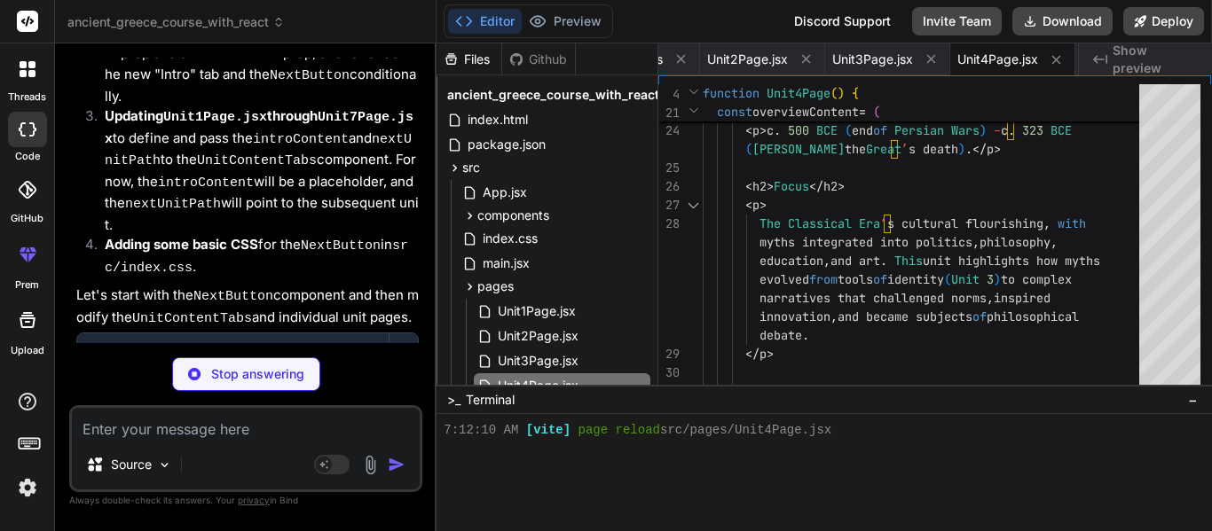
click at [1149, 68] on div "Created with Pixso. Show preview" at bounding box center [1145, 59] width 133 height 32
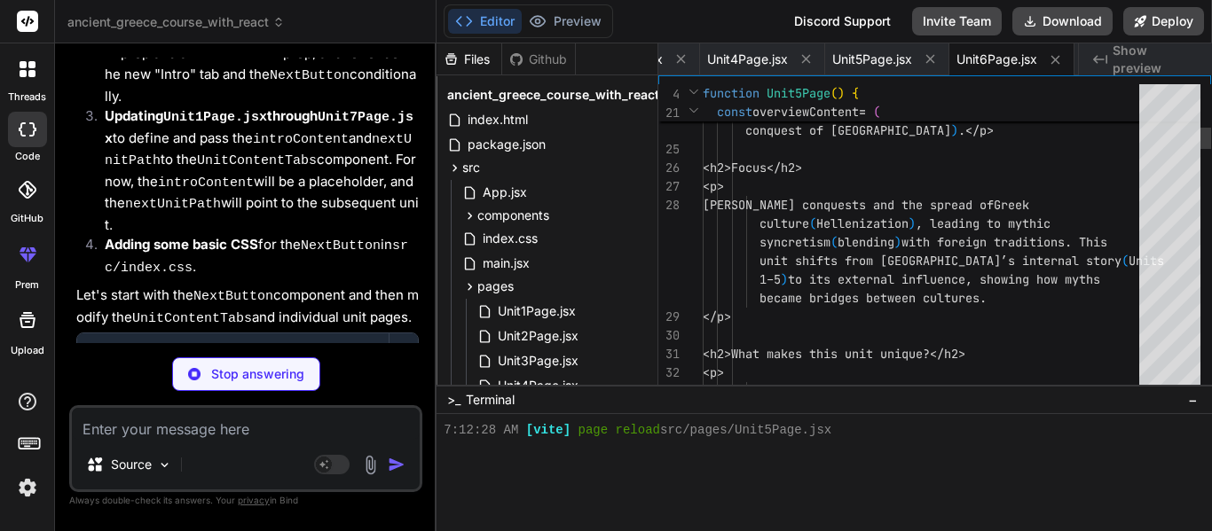
scroll to position [5730, 0]
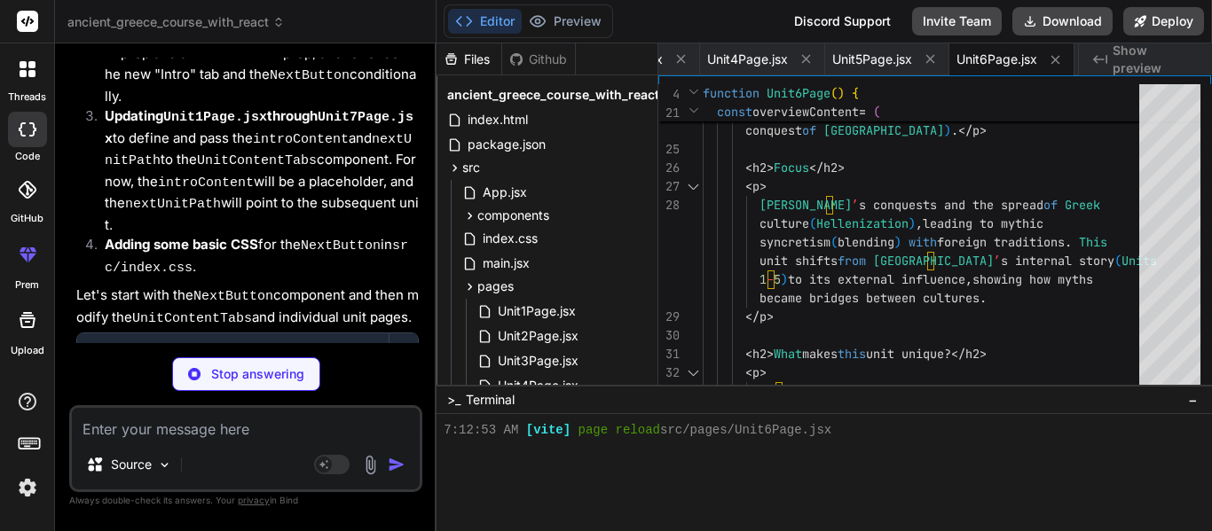
click at [213, 421] on textarea at bounding box center [246, 424] width 348 height 32
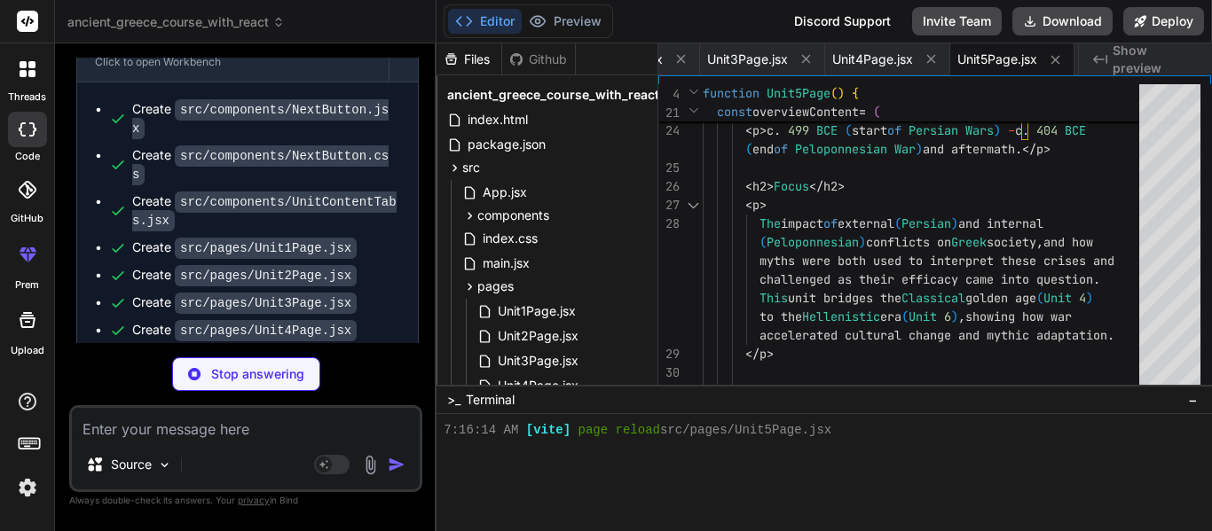
scroll to position [29996, 0]
